Goal: Information Seeking & Learning: Check status

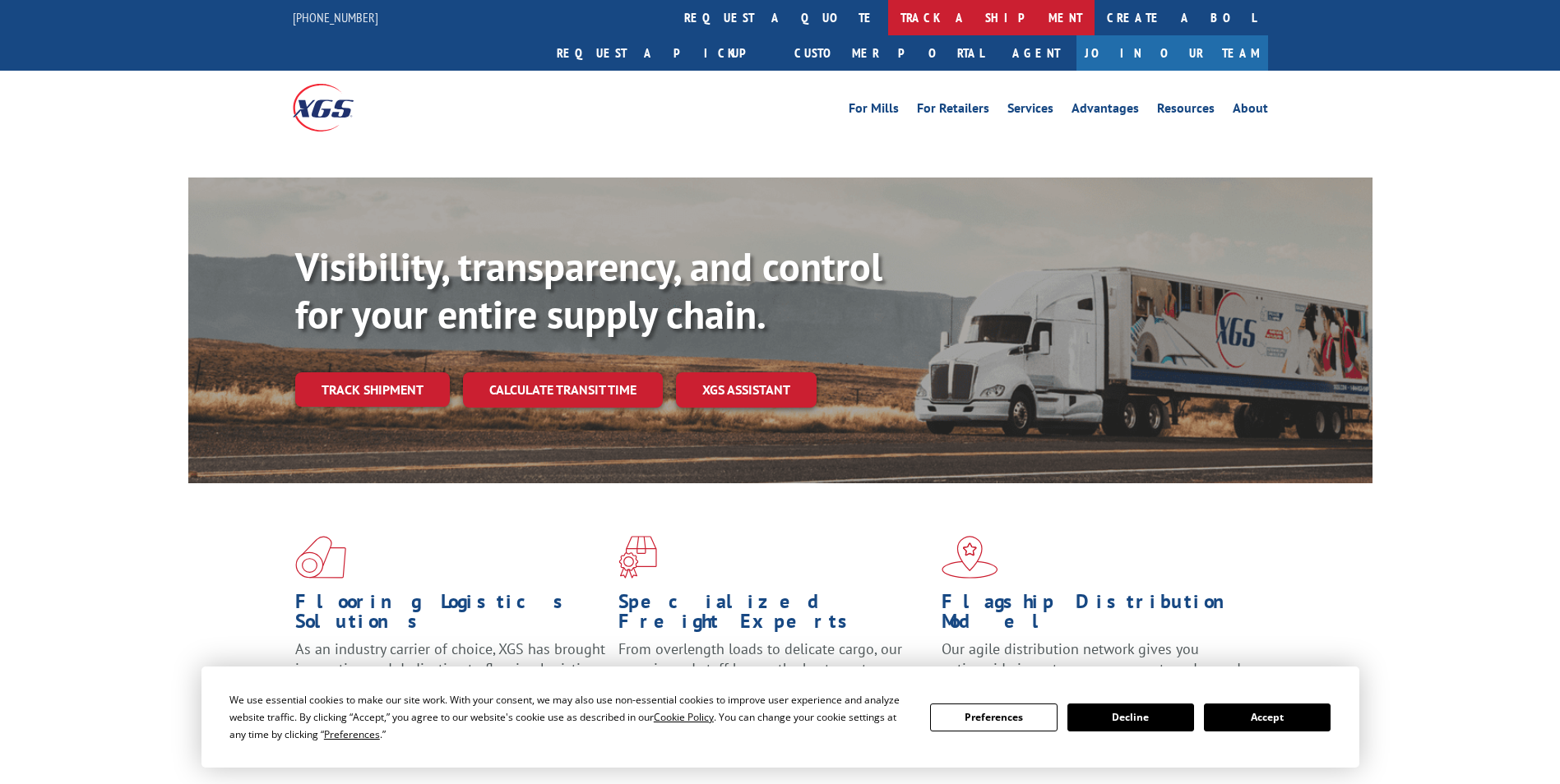
click at [888, 26] on link "track a shipment" at bounding box center [992, 18] width 207 height 36
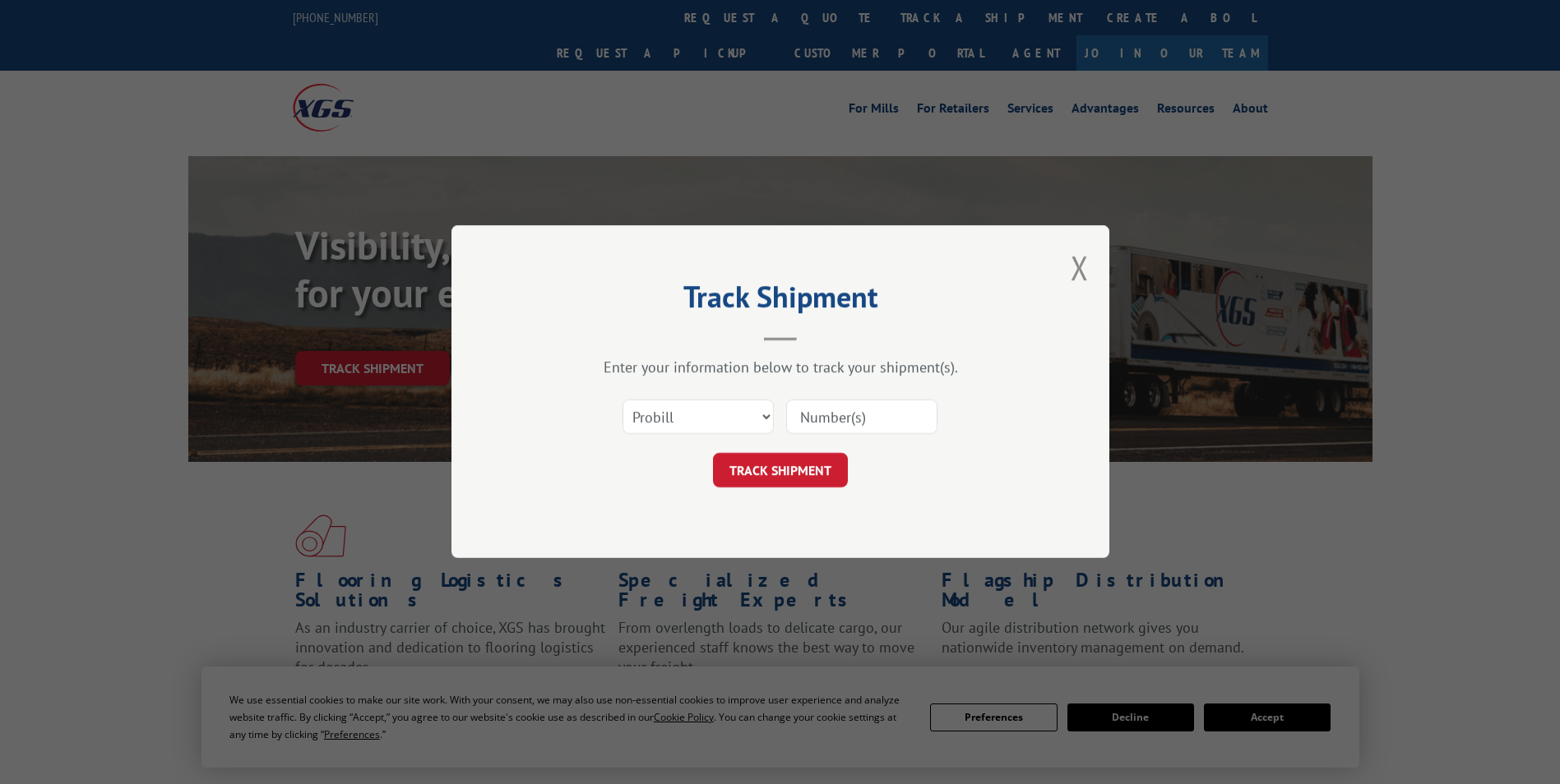
click at [728, 416] on select "Select category... Probill BOL PO" at bounding box center [698, 417] width 152 height 35
select select "bol"
click at [622, 400] on select "Select category... Probill BOL PO" at bounding box center [698, 417] width 152 height 35
click at [856, 419] on input at bounding box center [861, 417] width 152 height 35
paste input "5603921"
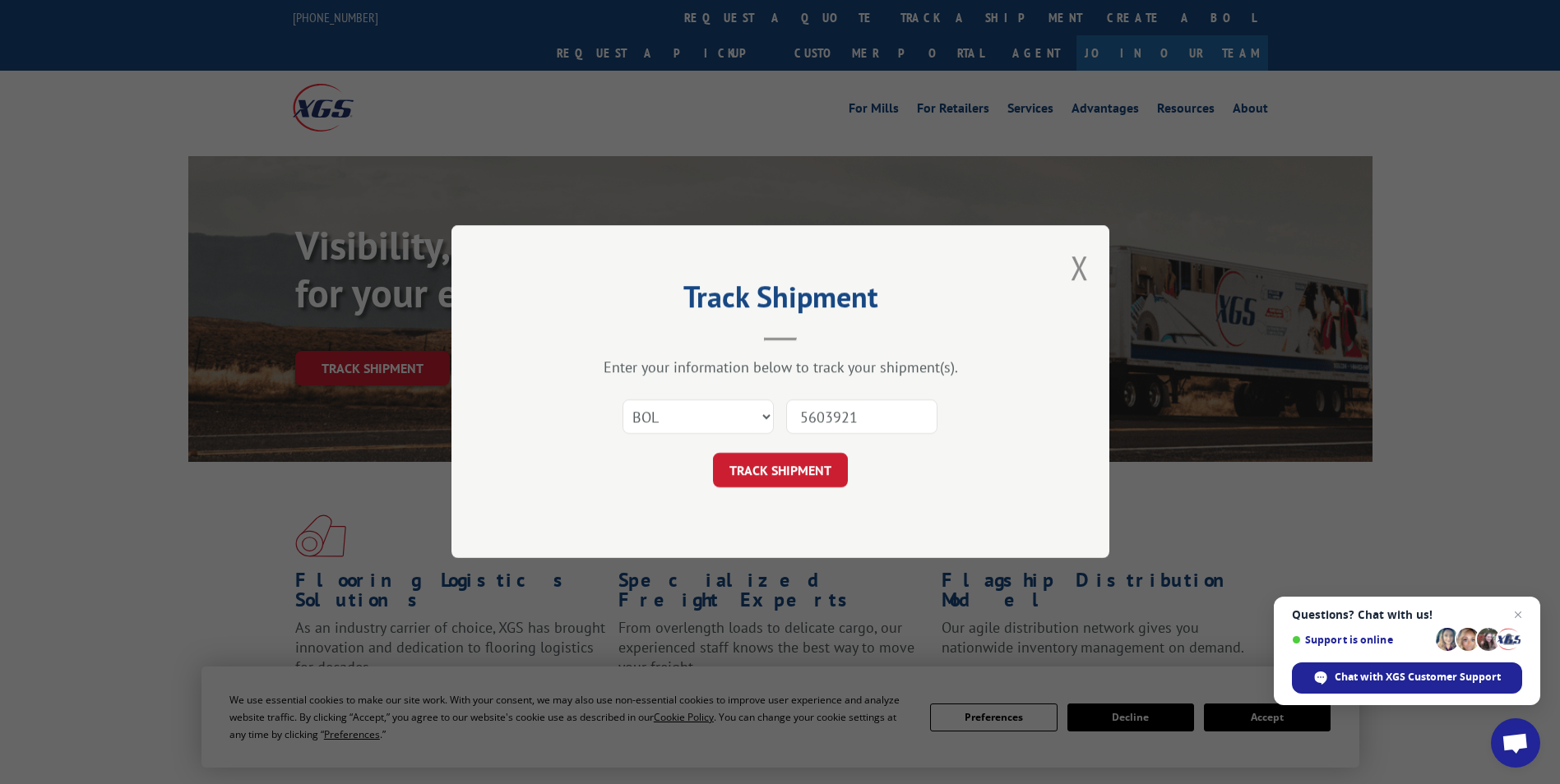
type input "5603921"
click at [713, 454] on button "TRACK SHIPMENT" at bounding box center [780, 471] width 135 height 35
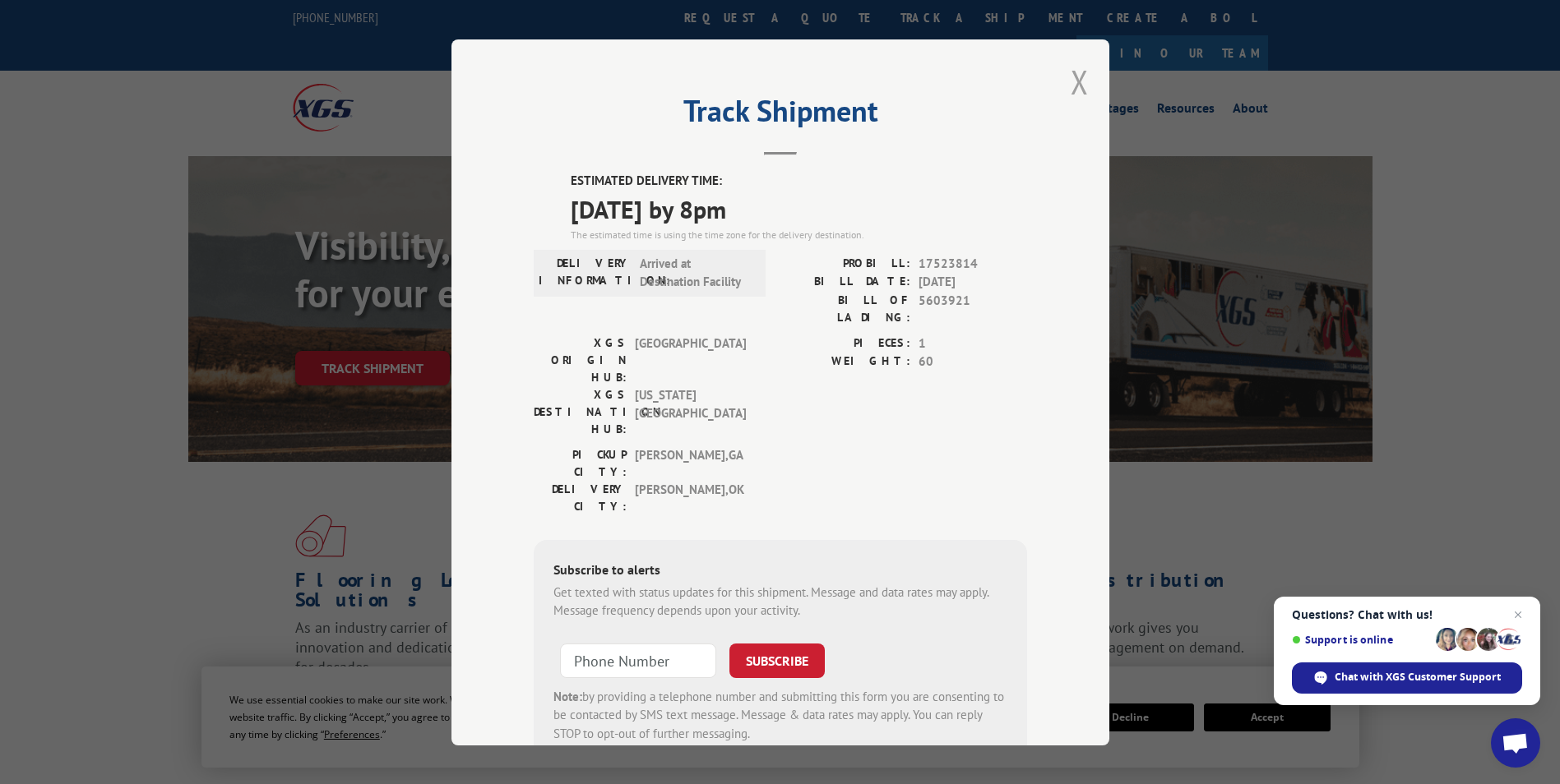
click at [1070, 88] on button "Close modal" at bounding box center [1079, 81] width 18 height 43
